Goal: Check status: Check status

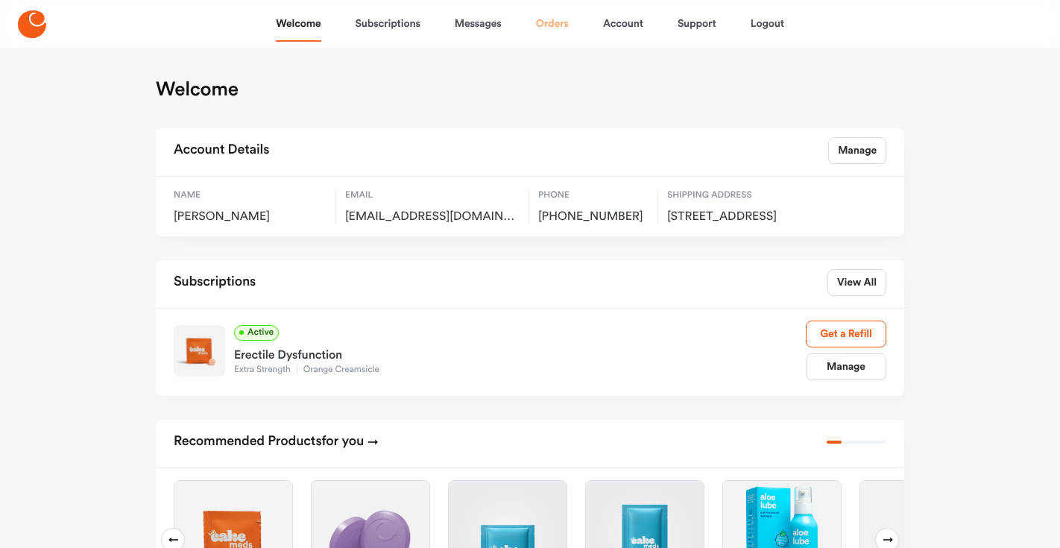
click at [551, 22] on link "Orders" at bounding box center [552, 24] width 33 height 36
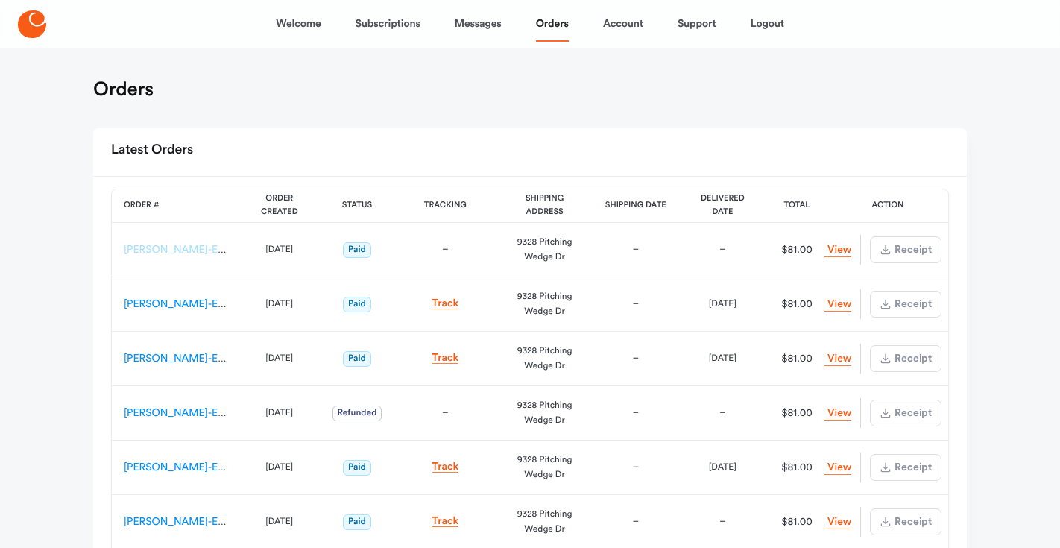
drag, startPoint x: 221, startPoint y: 249, endPoint x: 192, endPoint y: 246, distance: 29.2
click at [138, 246] on link "[PERSON_NAME]-ES-00162568" at bounding box center [199, 249] width 150 height 10
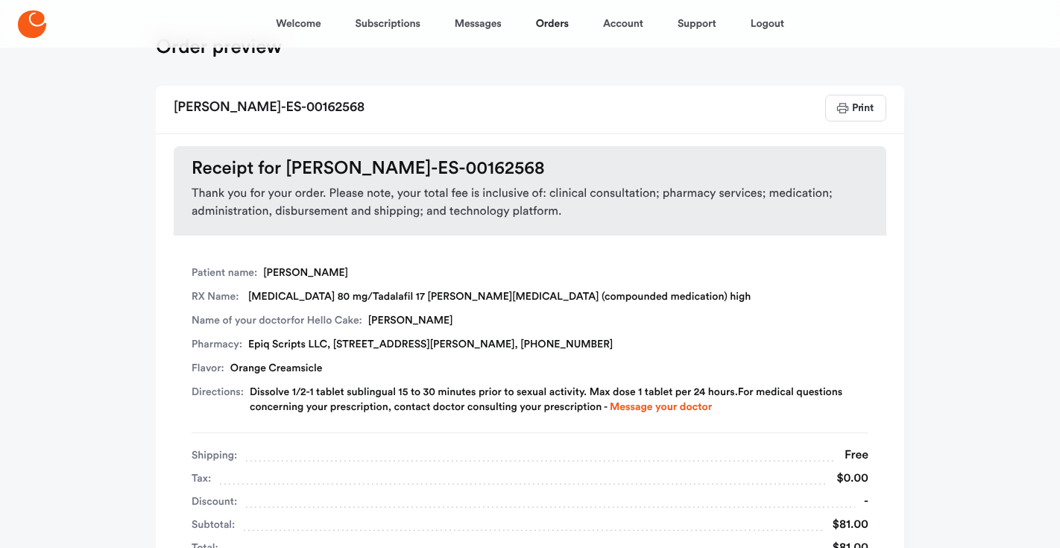
scroll to position [19, 0]
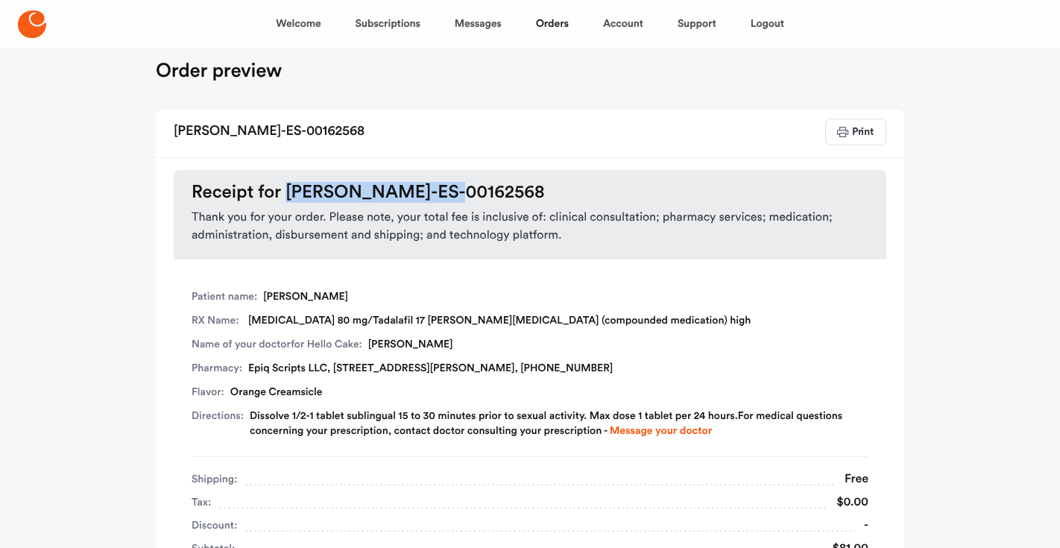
drag, startPoint x: 461, startPoint y: 192, endPoint x: 296, endPoint y: 187, distance: 165.5
click at [296, 187] on h3 "Receipt for [PERSON_NAME]-ES-00162568" at bounding box center [530, 192] width 677 height 21
click at [296, 186] on h3 "Receipt for [PERSON_NAME]-ES-00162568" at bounding box center [530, 192] width 677 height 21
drag, startPoint x: 288, startPoint y: 188, endPoint x: 456, endPoint y: 185, distance: 168.5
click at [456, 186] on h3 "Receipt for [PERSON_NAME]-ES-00162568" at bounding box center [530, 192] width 677 height 21
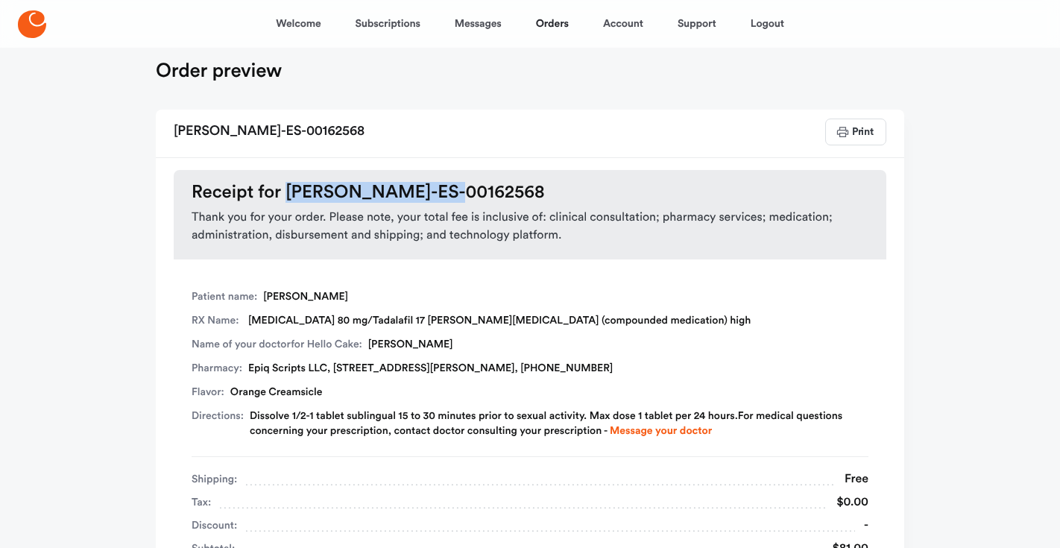
copy h3 "[PERSON_NAME]-ES-00162568"
click at [692, 27] on link "Support" at bounding box center [696, 24] width 39 height 36
